Goal: Information Seeking & Learning: Learn about a topic

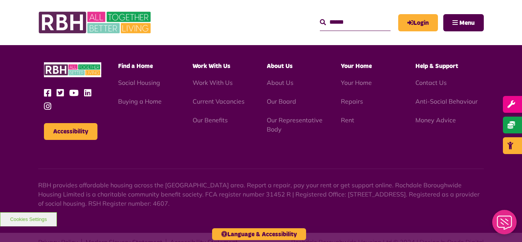
scroll to position [2221, 0]
click at [137, 21] on img at bounding box center [95, 23] width 115 height 30
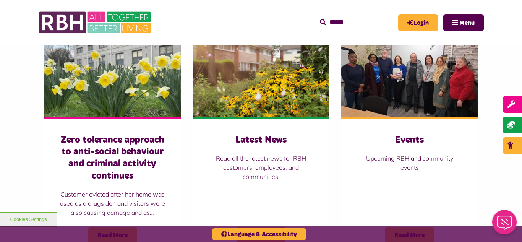
scroll to position [535, 0]
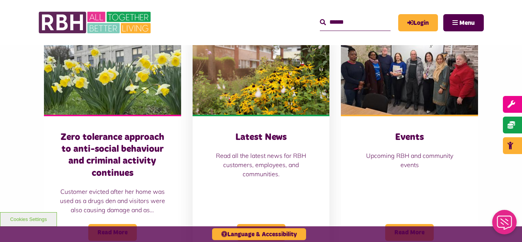
click at [250, 73] on img at bounding box center [261, 72] width 137 height 86
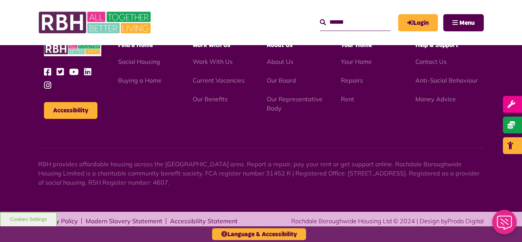
scroll to position [833, 0]
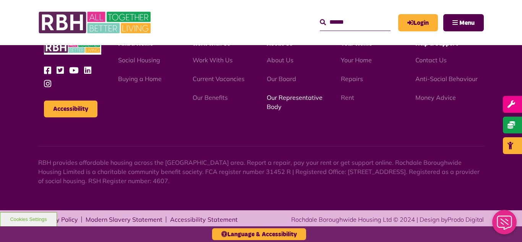
click at [285, 98] on link "Our Representative Body" at bounding box center [295, 102] width 56 height 17
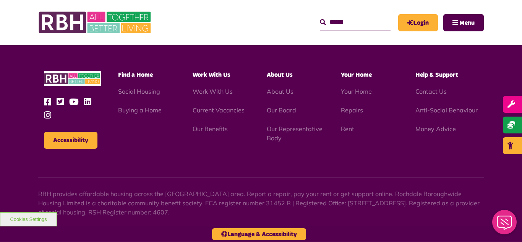
scroll to position [2221, 0]
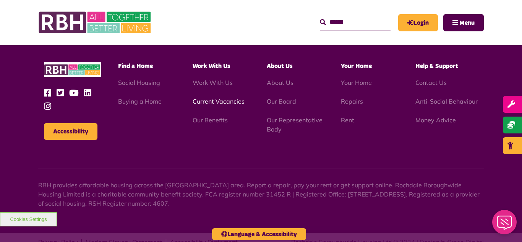
click at [218, 98] on link "Current Vacancies" at bounding box center [219, 102] width 52 height 8
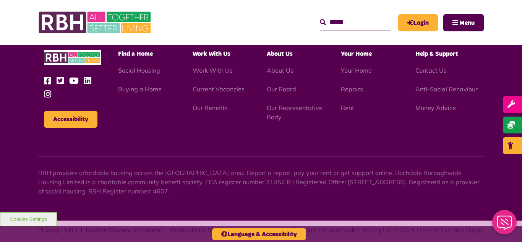
scroll to position [1095, 0]
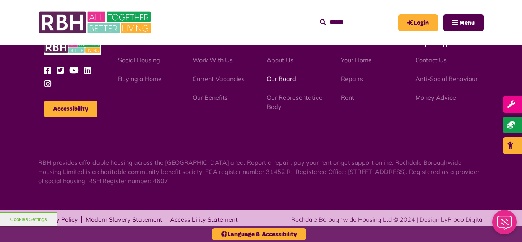
click at [280, 81] on link "Our Board" at bounding box center [281, 79] width 29 height 8
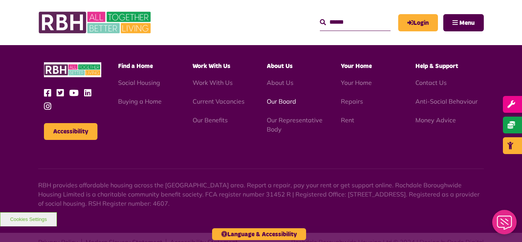
scroll to position [2221, 0]
click at [280, 98] on link "Our Board" at bounding box center [281, 102] width 29 height 8
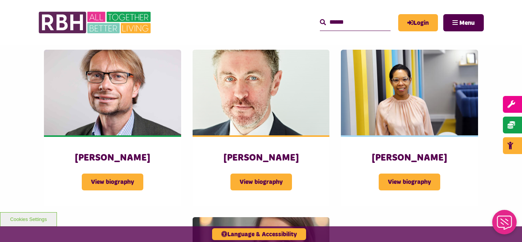
scroll to position [658, 0]
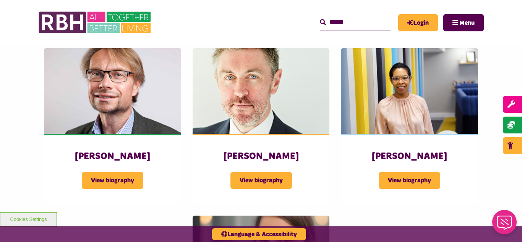
click at [5, 29] on header "MyRBH About Us Contact Us Search" at bounding box center [261, 22] width 522 height 45
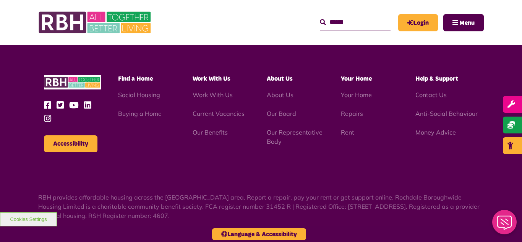
scroll to position [2009, 0]
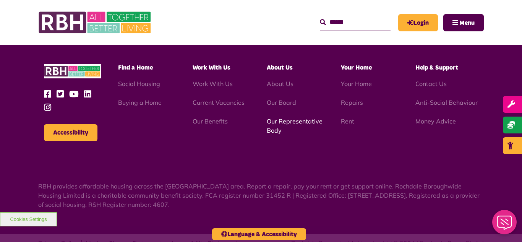
click at [290, 117] on link "Our Representative Body" at bounding box center [295, 125] width 56 height 17
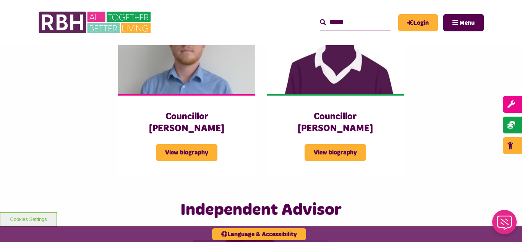
scroll to position [1729, 0]
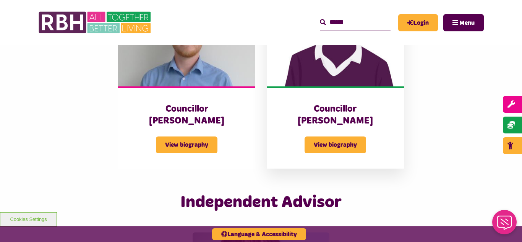
click at [360, 59] on img at bounding box center [335, 44] width 137 height 86
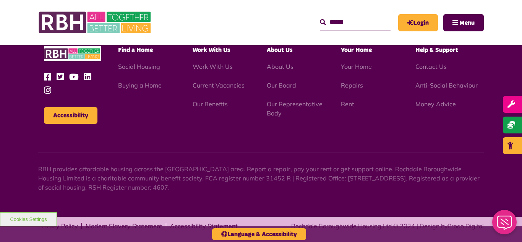
scroll to position [1095, 0]
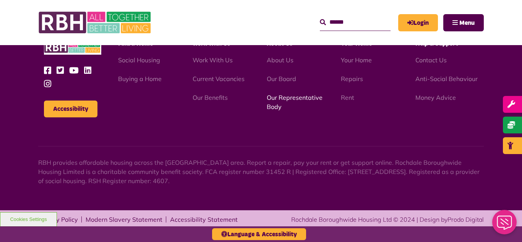
click at [286, 99] on link "Our Representative Body" at bounding box center [295, 102] width 56 height 17
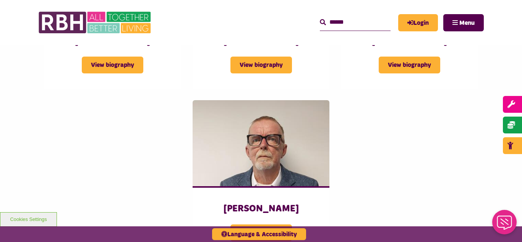
scroll to position [1040, 0]
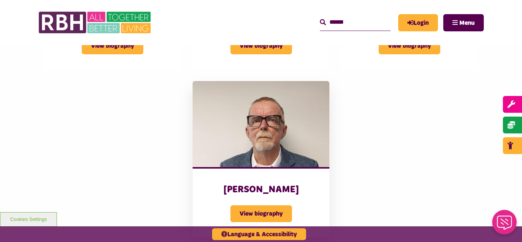
click at [270, 128] on img at bounding box center [261, 124] width 137 height 86
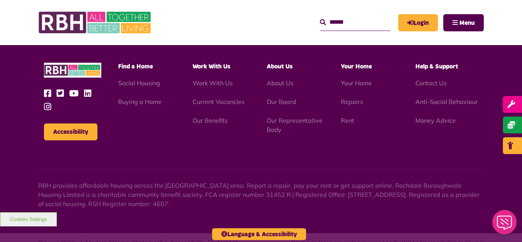
scroll to position [2221, 0]
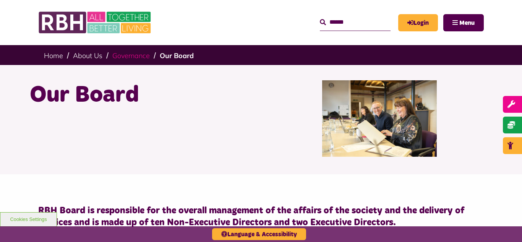
click at [131, 57] on link "Governance" at bounding box center [130, 55] width 37 height 9
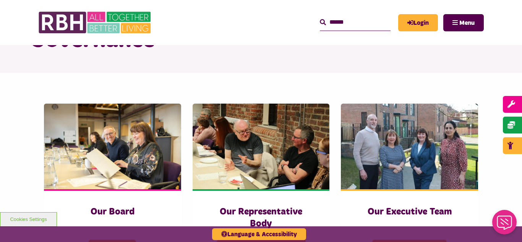
scroll to position [107, 0]
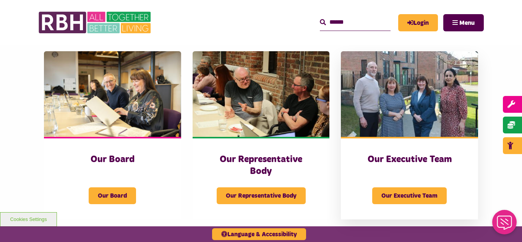
click at [416, 106] on img at bounding box center [409, 94] width 137 height 86
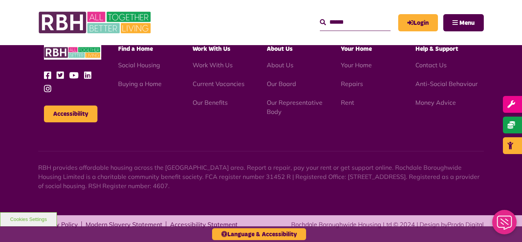
scroll to position [593, 0]
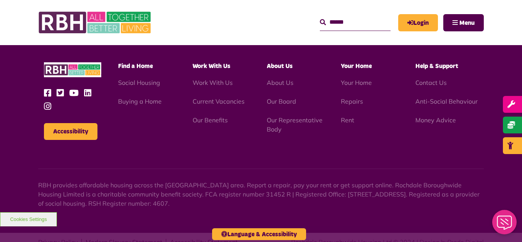
scroll to position [2221, 0]
click at [124, 20] on img at bounding box center [95, 23] width 115 height 30
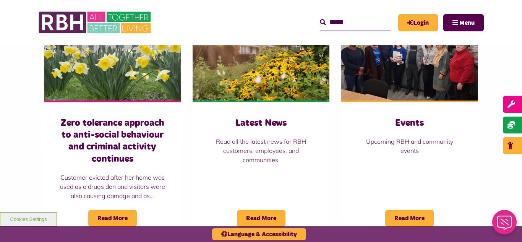
scroll to position [551, 0]
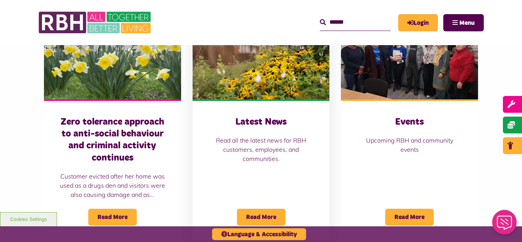
click at [260, 72] on img at bounding box center [261, 57] width 137 height 86
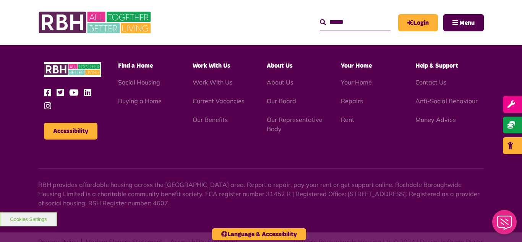
scroll to position [833, 0]
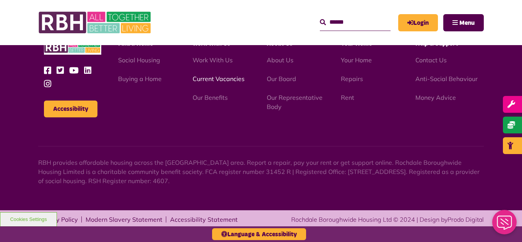
click at [210, 77] on link "Current Vacancies" at bounding box center [219, 79] width 52 height 8
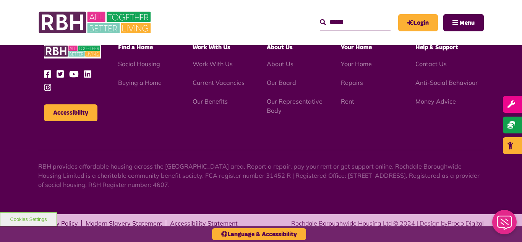
scroll to position [1095, 0]
